Goal: Task Accomplishment & Management: Use online tool/utility

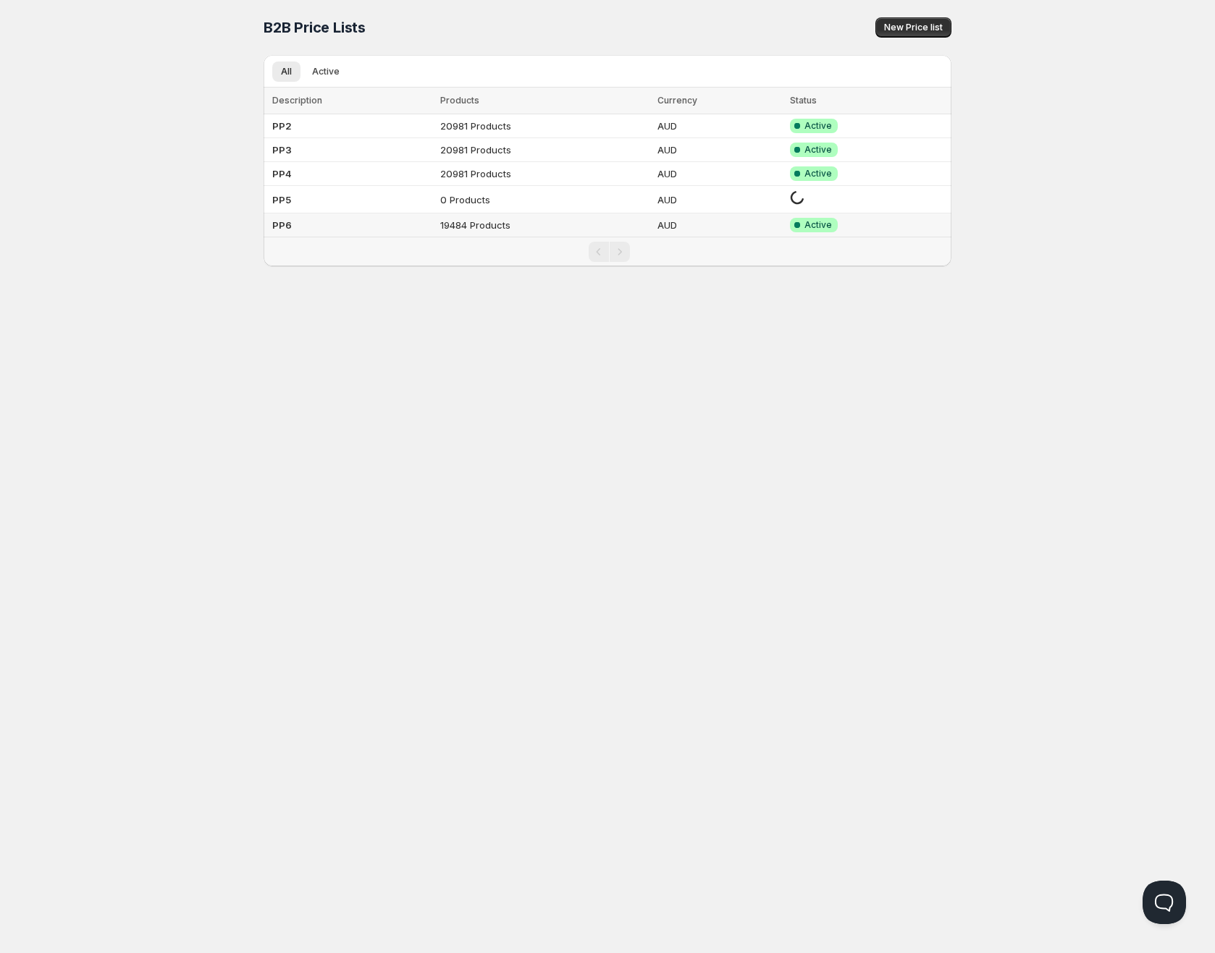
click at [288, 216] on td "PP6" at bounding box center [350, 226] width 172 height 24
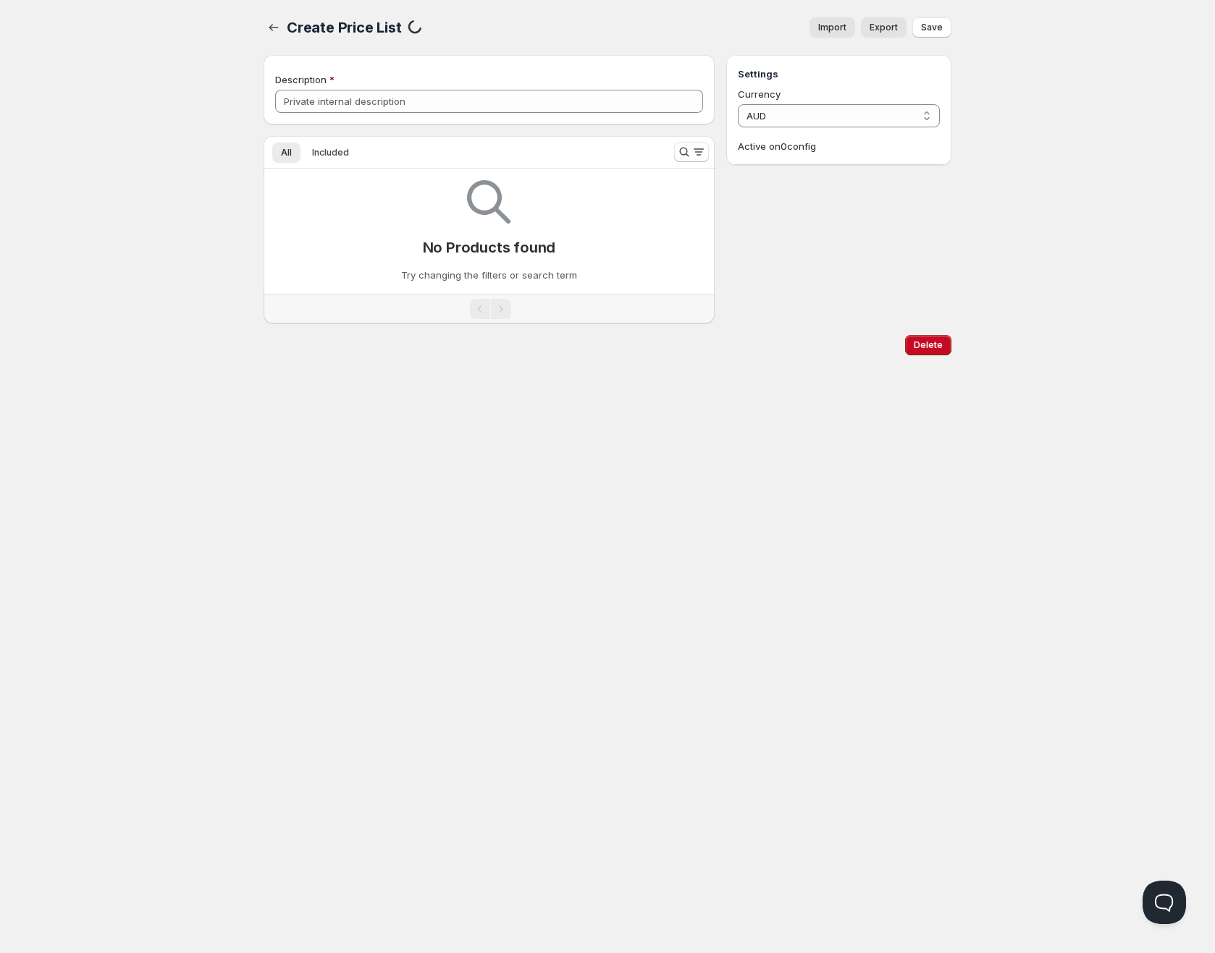
type input "PP6"
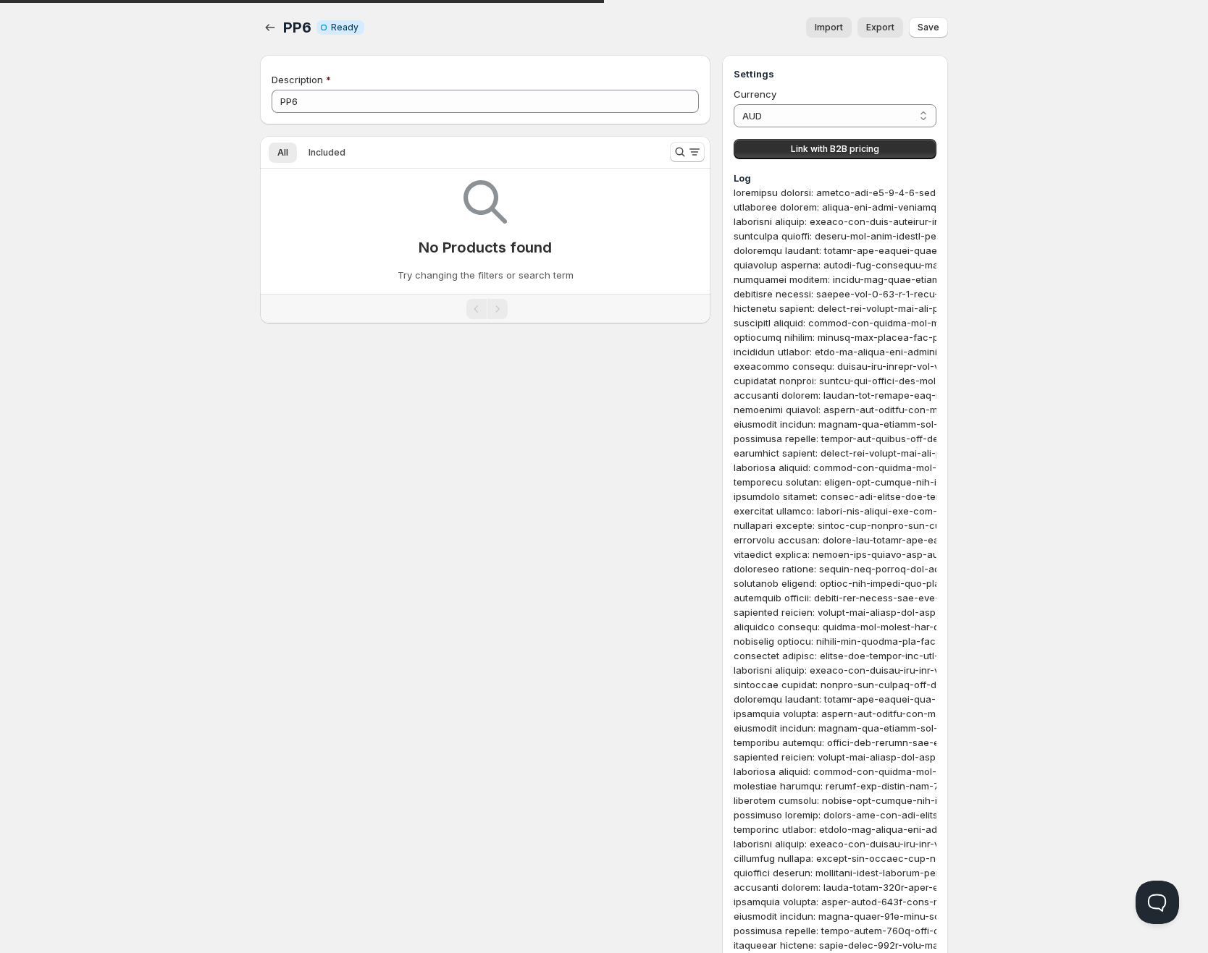
click at [837, 28] on span "Import" at bounding box center [828, 28] width 28 height 12
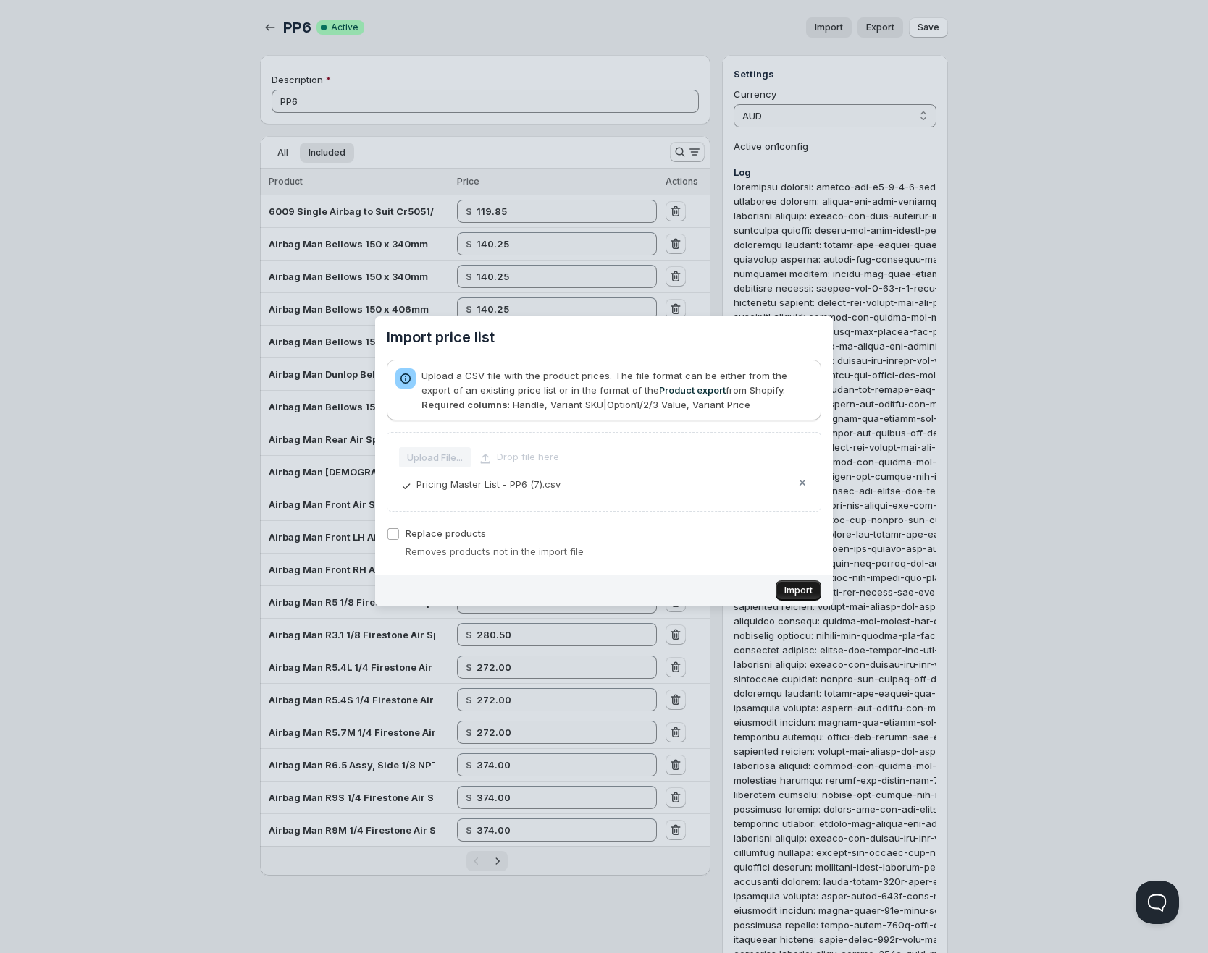
click at [790, 597] on button "Import" at bounding box center [798, 591] width 46 height 20
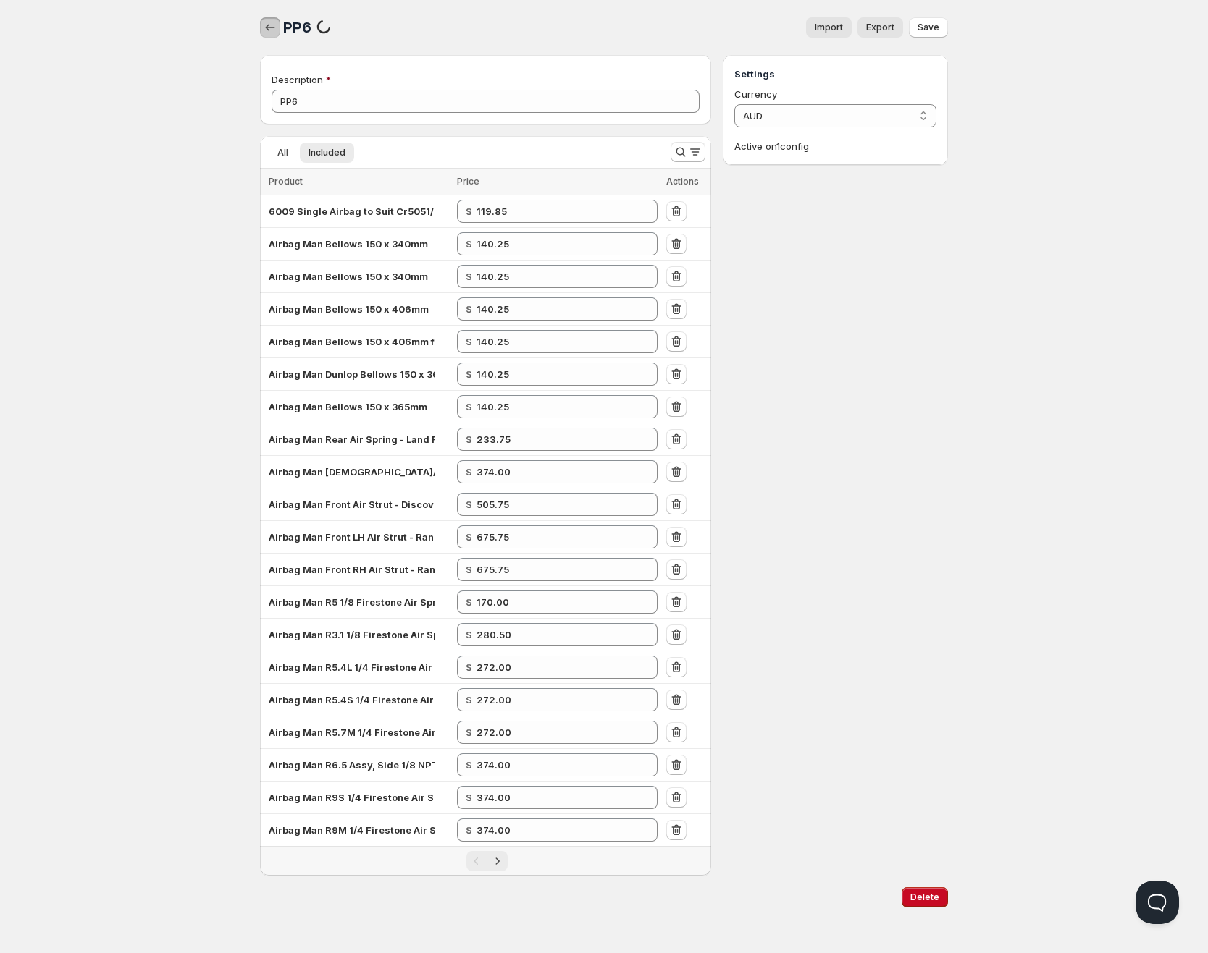
click at [272, 25] on icon "button" at bounding box center [270, 27] width 14 height 14
